Goal: Information Seeking & Learning: Learn about a topic

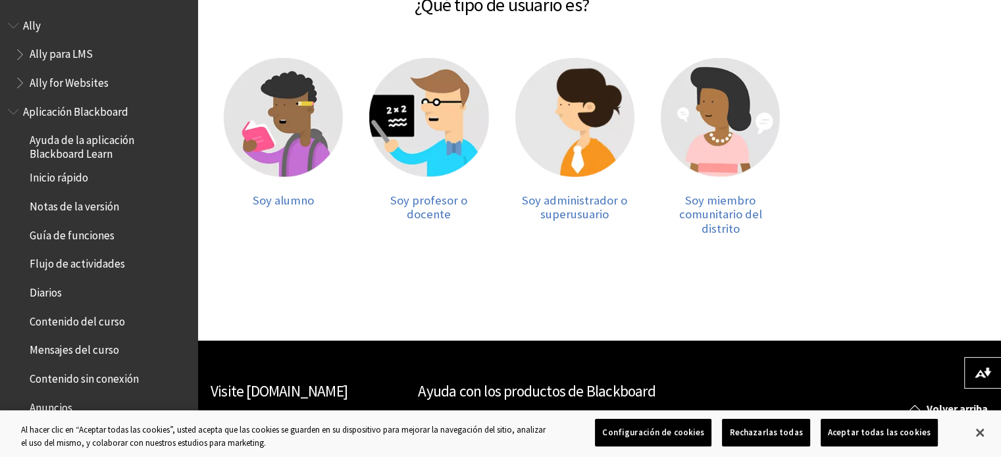
scroll to position [263, 0]
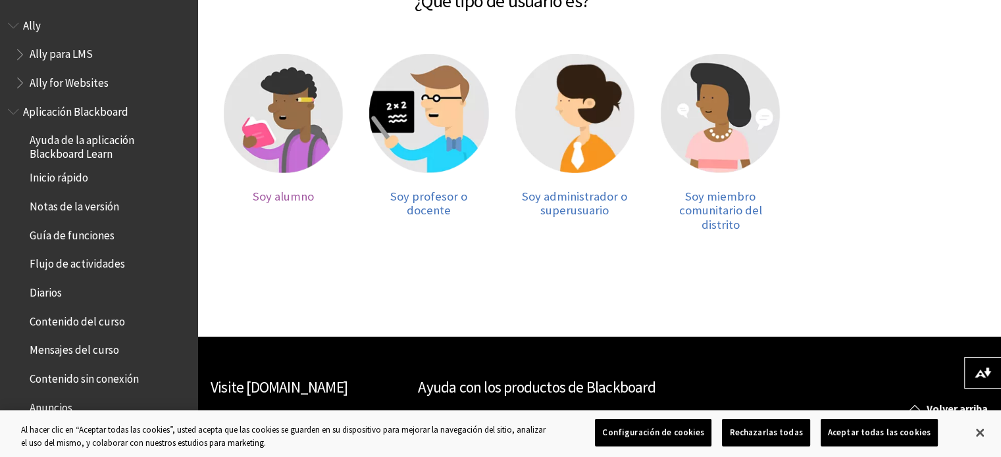
click at [271, 110] on img at bounding box center [283, 113] width 119 height 119
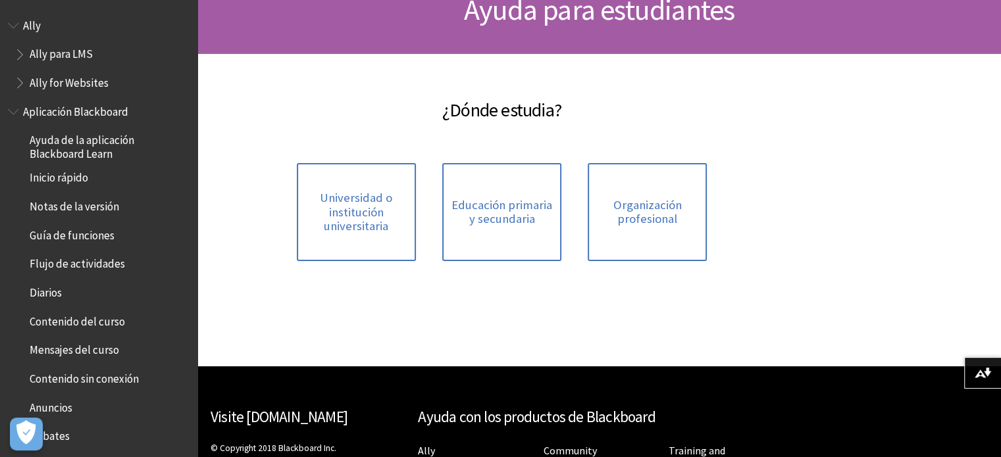
scroll to position [184, 0]
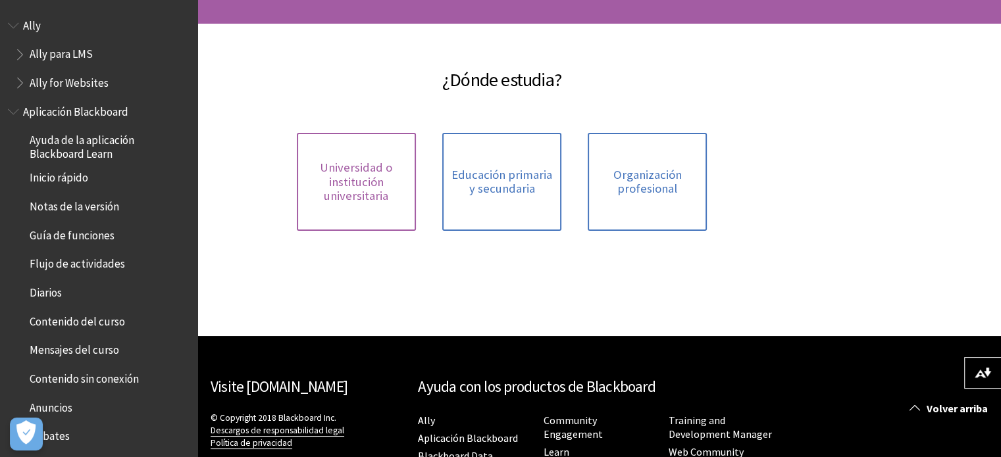
click at [353, 174] on span "Universidad o institución universitaria" at bounding box center [356, 182] width 103 height 43
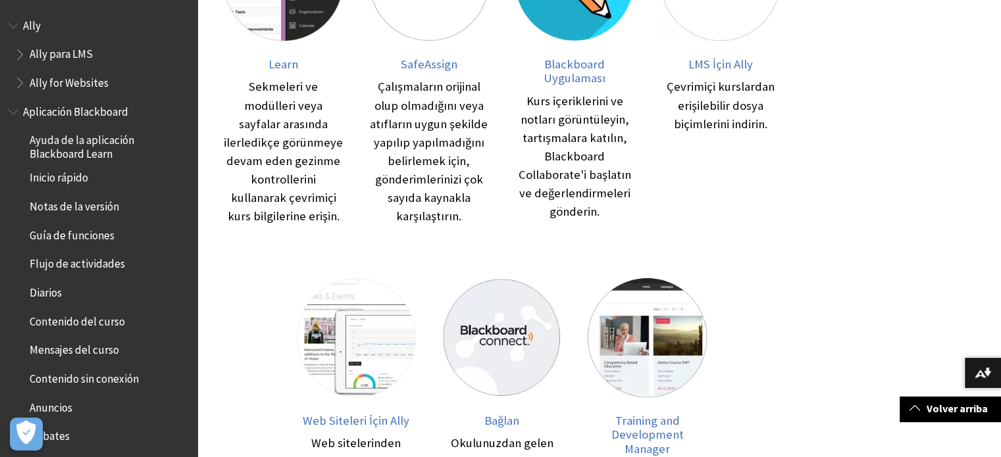
scroll to position [172, 0]
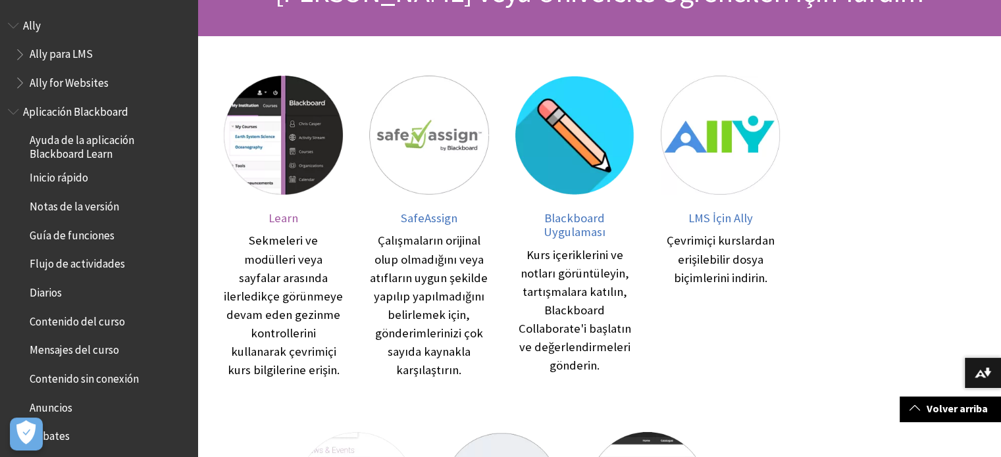
click at [317, 134] on img at bounding box center [283, 135] width 119 height 119
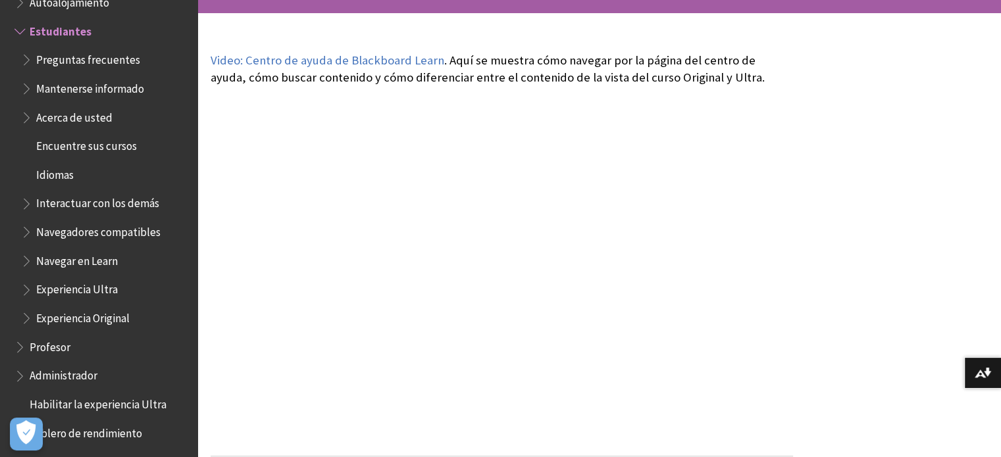
scroll to position [237, 0]
